Goal: Task Accomplishment & Management: Use online tool/utility

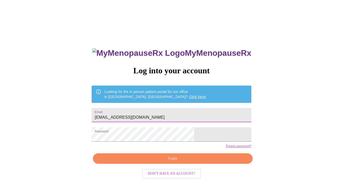
scroll to position [5, 0]
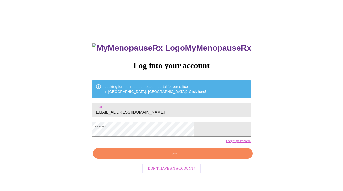
click at [180, 156] on span "Login" at bounding box center [173, 153] width 148 height 6
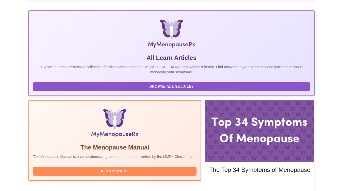
scroll to position [88, 0]
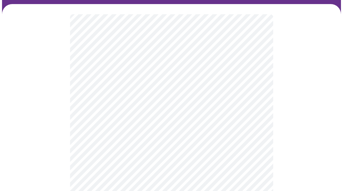
scroll to position [40, 0]
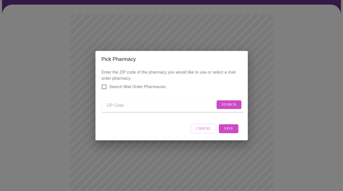
click at [127, 105] on input "Send a message to your care team" at bounding box center [161, 105] width 109 height 8
type input "walgreens"
type input "60040"
click at [228, 104] on span "Search" at bounding box center [229, 104] width 15 height 6
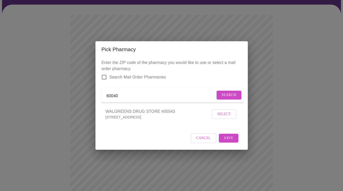
click at [231, 98] on button "Search" at bounding box center [229, 94] width 25 height 9
click at [227, 113] on button "Select" at bounding box center [224, 114] width 25 height 10
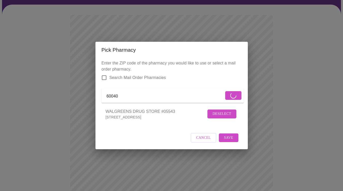
click at [240, 139] on div "Cancel Save" at bounding box center [172, 137] width 140 height 19
click at [228, 141] on span "Save" at bounding box center [228, 137] width 9 height 6
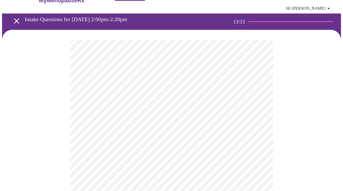
scroll to position [0, 0]
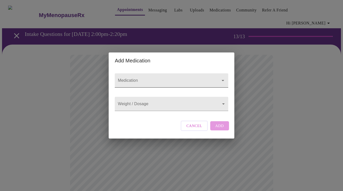
click at [155, 78] on input "Medication" at bounding box center [164, 82] width 95 height 9
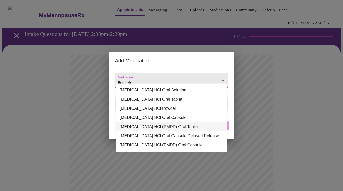
click at [183, 131] on li "[MEDICAL_DATA] HCl (PMDD) Oral Tablet" at bounding box center [172, 126] width 112 height 9
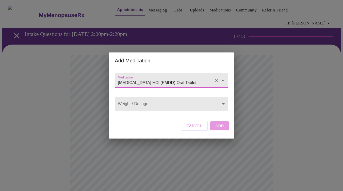
type input "[MEDICAL_DATA] HCl (PMDD) Oral Tablet"
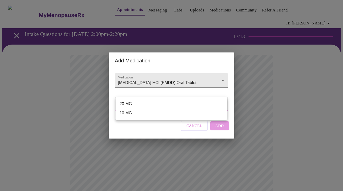
click at [176, 105] on li "20 MG" at bounding box center [172, 103] width 112 height 9
type input "20 MG"
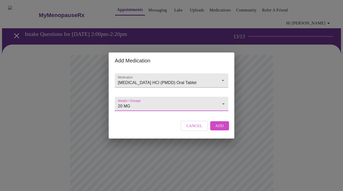
click at [221, 129] on span "Add" at bounding box center [219, 125] width 9 height 7
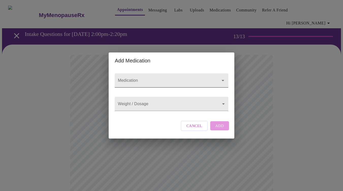
click at [146, 80] on input "Medication" at bounding box center [164, 82] width 95 height 9
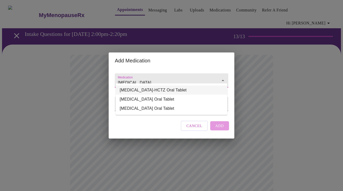
click at [150, 88] on li "[MEDICAL_DATA]-HCTZ Oral Tablet" at bounding box center [172, 89] width 112 height 9
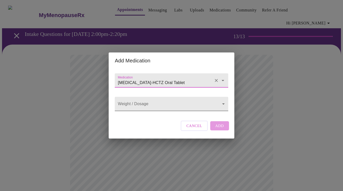
type input "[MEDICAL_DATA]-HCTZ Oral Tablet"
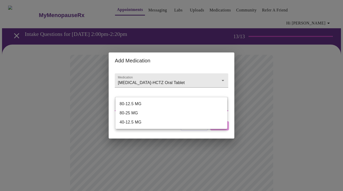
click at [144, 114] on li "80-25 MG" at bounding box center [172, 112] width 112 height 9
type input "80-25 MG"
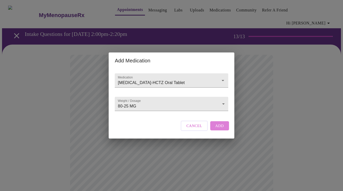
click at [216, 129] on span "Add" at bounding box center [219, 125] width 9 height 7
click at [140, 79] on input "Medication" at bounding box center [164, 82] width 95 height 9
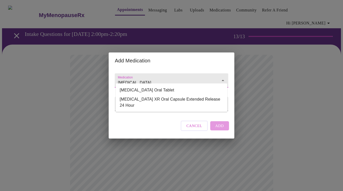
click at [142, 88] on li "[MEDICAL_DATA] Oral Tablet" at bounding box center [172, 89] width 112 height 9
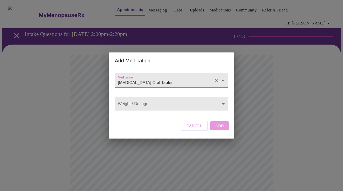
click at [141, 78] on input "[MEDICAL_DATA] Oral Tablet" at bounding box center [164, 82] width 95 height 9
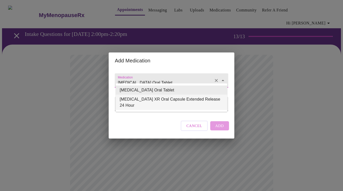
click at [153, 101] on li "[MEDICAL_DATA] XR Oral Capsule Extended Release 24 Hour" at bounding box center [172, 101] width 112 height 15
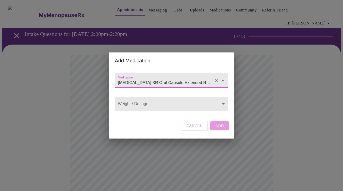
type input "[MEDICAL_DATA] XR Oral Capsule Extended Release 24 Hour"
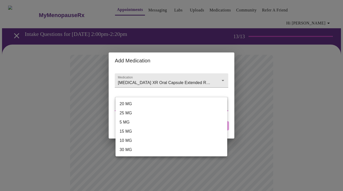
click at [152, 149] on li "30 MG" at bounding box center [172, 149] width 112 height 9
type input "30 MG"
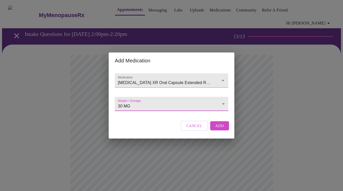
click at [223, 129] on span "Add" at bounding box center [219, 125] width 9 height 7
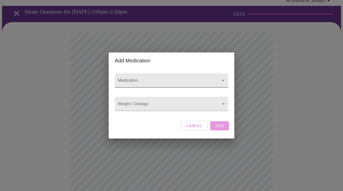
click at [158, 78] on input "Medication" at bounding box center [164, 82] width 95 height 9
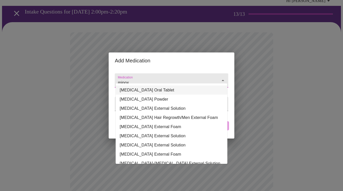
click at [156, 92] on li "[MEDICAL_DATA] Oral Tablet" at bounding box center [172, 89] width 112 height 9
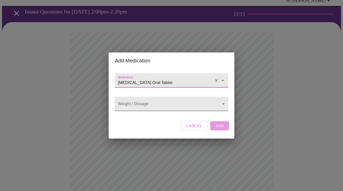
type input "[MEDICAL_DATA] Oral Tablet"
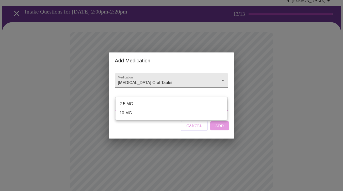
click at [153, 101] on li "2.5 MG" at bounding box center [172, 103] width 112 height 9
type input "2.5 MG"
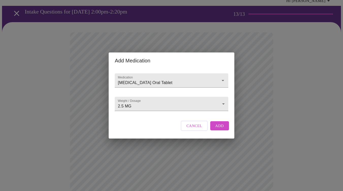
click at [214, 124] on div "Cancel Add" at bounding box center [205, 125] width 51 height 15
click at [219, 130] on button "Add" at bounding box center [219, 125] width 19 height 9
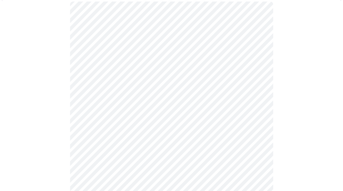
scroll to position [53, 0]
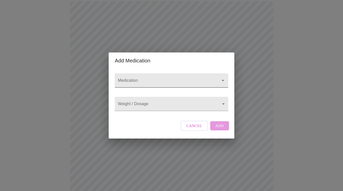
click at [138, 78] on input "Medication" at bounding box center [164, 82] width 95 height 9
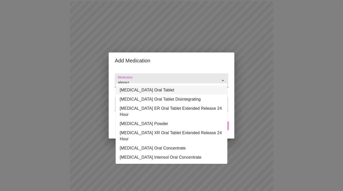
click at [137, 87] on li "[MEDICAL_DATA] Oral Tablet" at bounding box center [172, 89] width 112 height 9
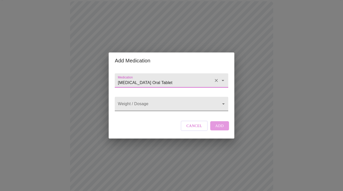
type input "[MEDICAL_DATA] Oral Tablet"
click at [145, 108] on body "MyMenopauseRx Appointments Messaging Labs Uploads Medications Community Refer a…" at bounding box center [171, 177] width 339 height 457
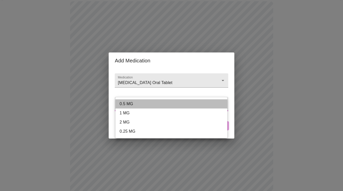
click at [144, 105] on li "0.5 MG" at bounding box center [172, 103] width 112 height 9
type input "0.5 MG"
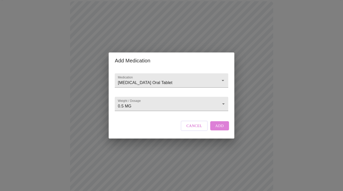
click at [221, 129] on span "Add" at bounding box center [219, 125] width 9 height 7
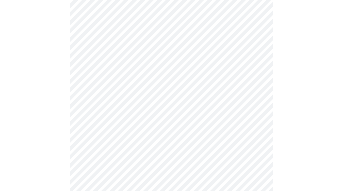
scroll to position [278, 0]
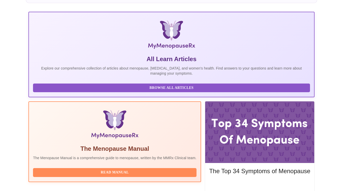
scroll to position [88, 0]
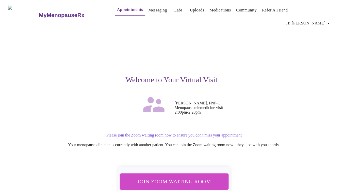
click at [170, 176] on span "Join Zoom Waiting Room" at bounding box center [174, 180] width 96 height 9
